Goal: Transaction & Acquisition: Purchase product/service

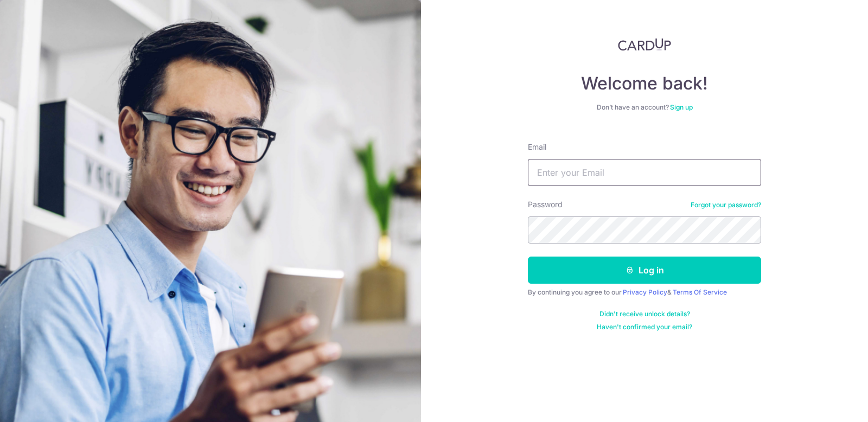
click at [549, 164] on input "Email" at bounding box center [644, 172] width 233 height 27
click at [552, 168] on input "Email" at bounding box center [644, 172] width 233 height 27
click at [548, 171] on input "Email" at bounding box center [644, 172] width 233 height 27
type input "[EMAIL_ADDRESS][DOMAIN_NAME]"
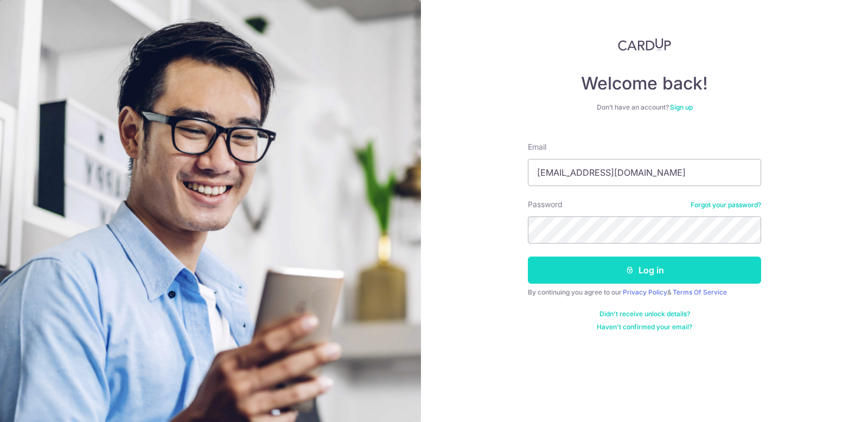
click at [619, 261] on button "Log in" at bounding box center [644, 270] width 233 height 27
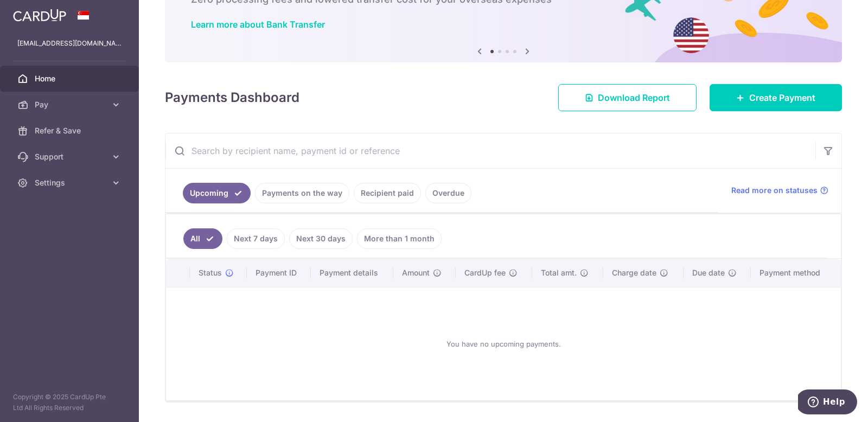
scroll to position [103, 0]
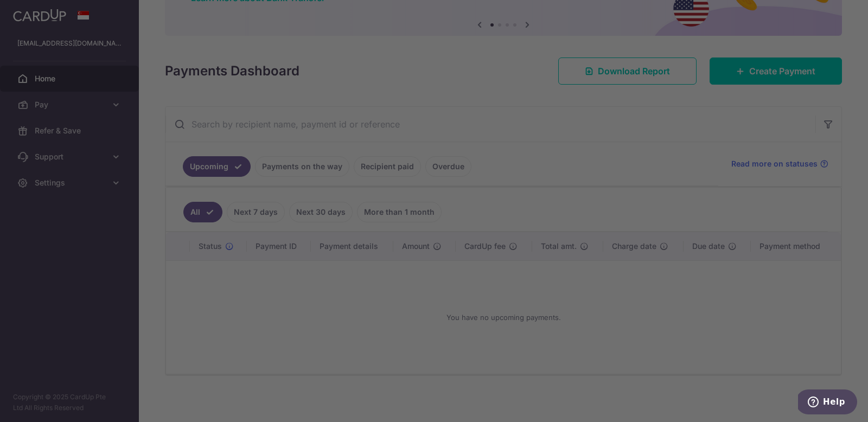
click at [591, 314] on div at bounding box center [438, 213] width 876 height 426
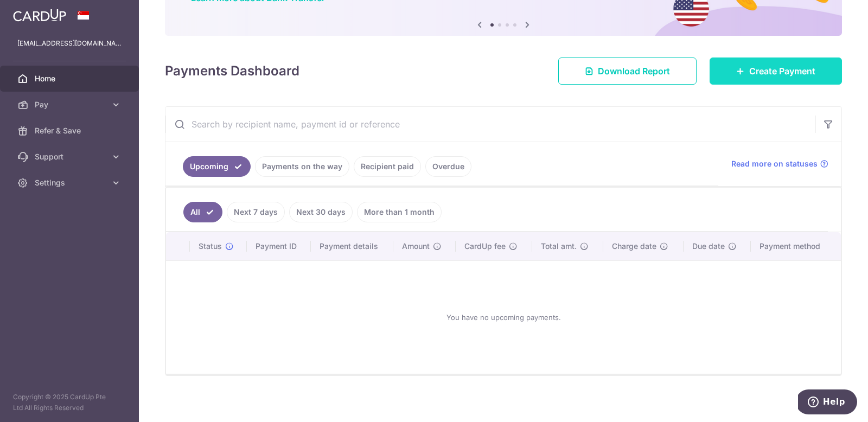
click at [742, 82] on link "Create Payment" at bounding box center [775, 70] width 132 height 27
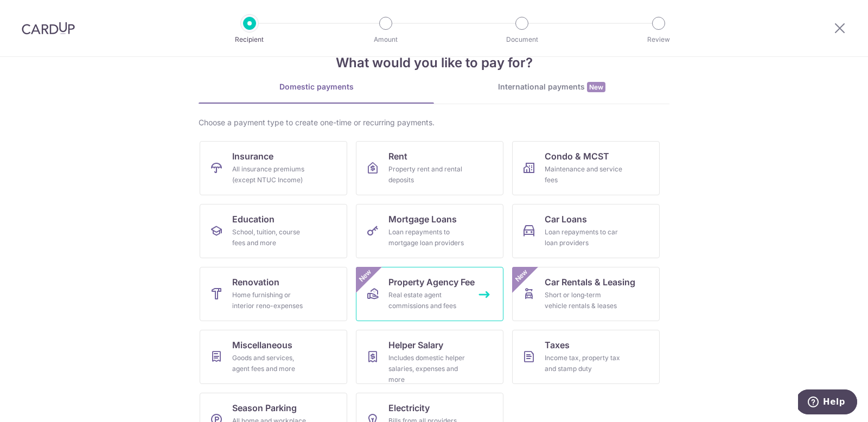
scroll to position [63, 0]
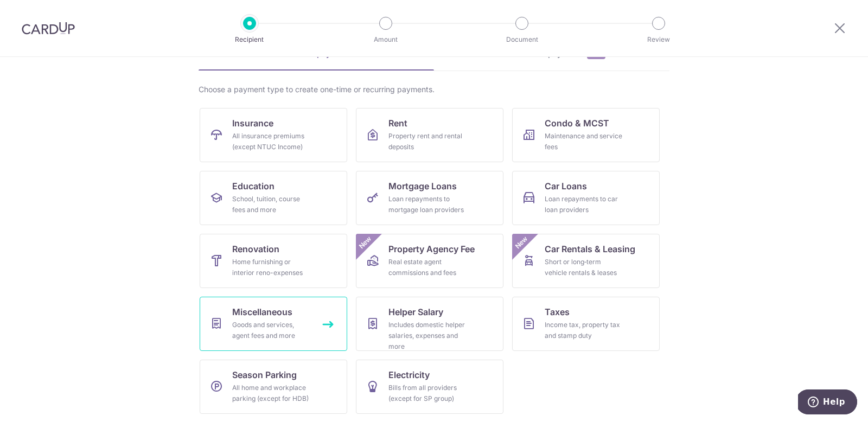
click at [290, 316] on link "Miscellaneous Goods and services, agent fees and more" at bounding box center [274, 324] width 148 height 54
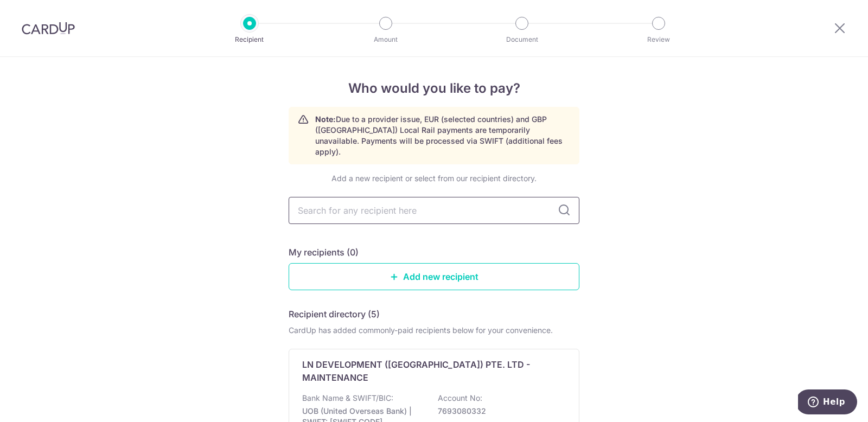
click at [390, 203] on input "text" at bounding box center [434, 210] width 291 height 27
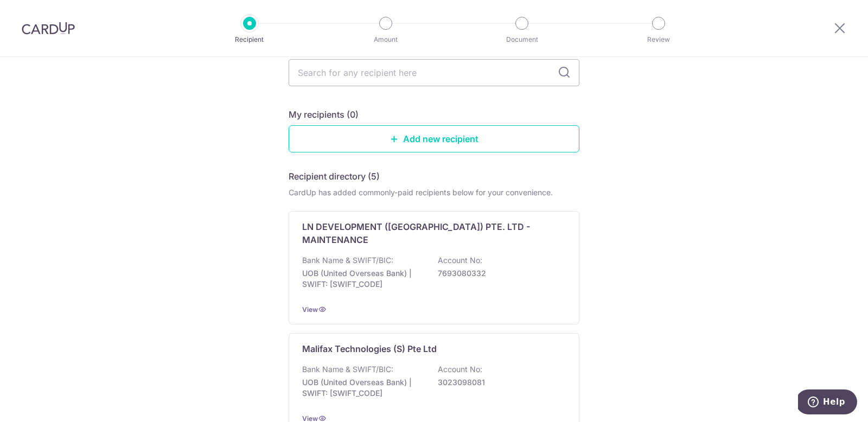
scroll to position [152, 0]
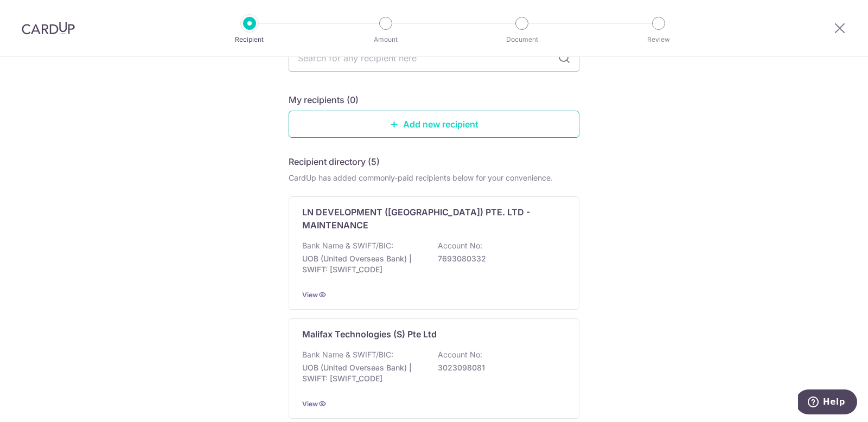
click at [438, 111] on link "Add new recipient" at bounding box center [434, 124] width 291 height 27
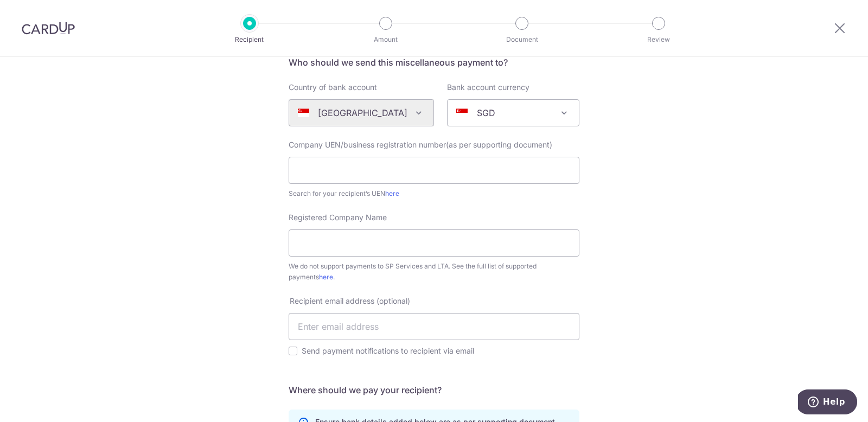
scroll to position [103, 0]
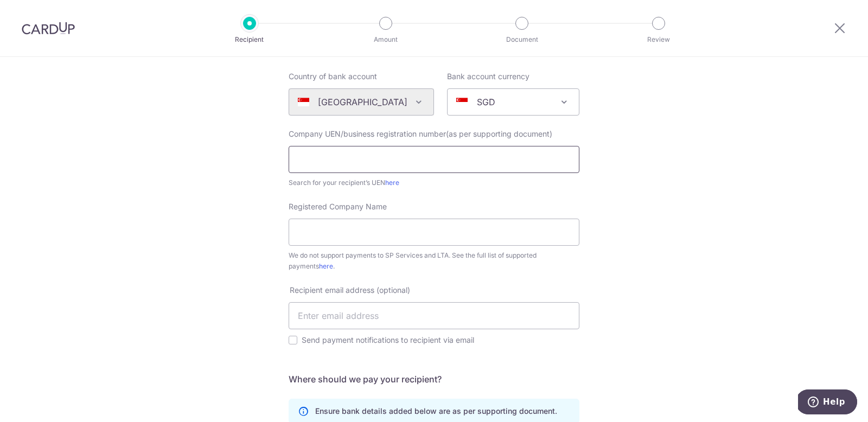
click at [478, 160] on input "text" at bounding box center [434, 159] width 291 height 27
click at [652, 194] on div "Who would you like to pay? Your recipient does not need a CardUp account to rec…" at bounding box center [434, 299] width 868 height 690
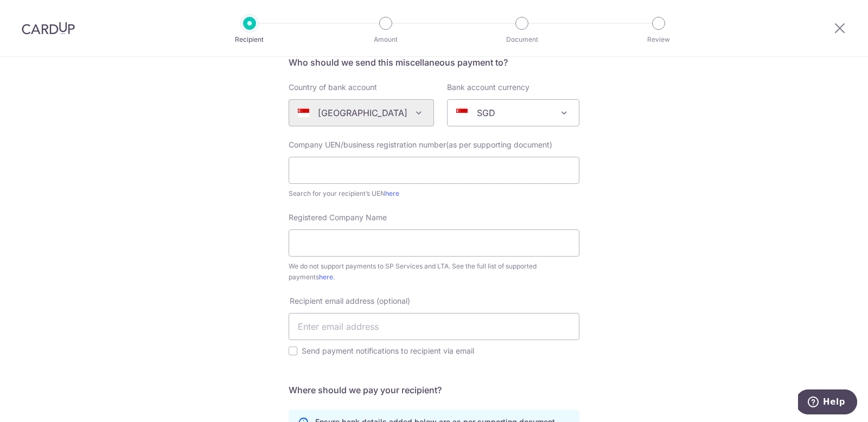
scroll to position [82, 0]
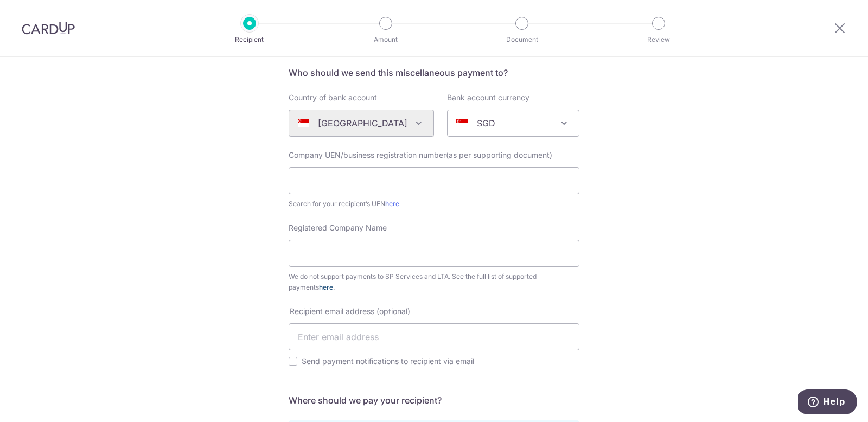
click at [319, 290] on link "here" at bounding box center [326, 287] width 14 height 8
